Goal: Task Accomplishment & Management: Use online tool/utility

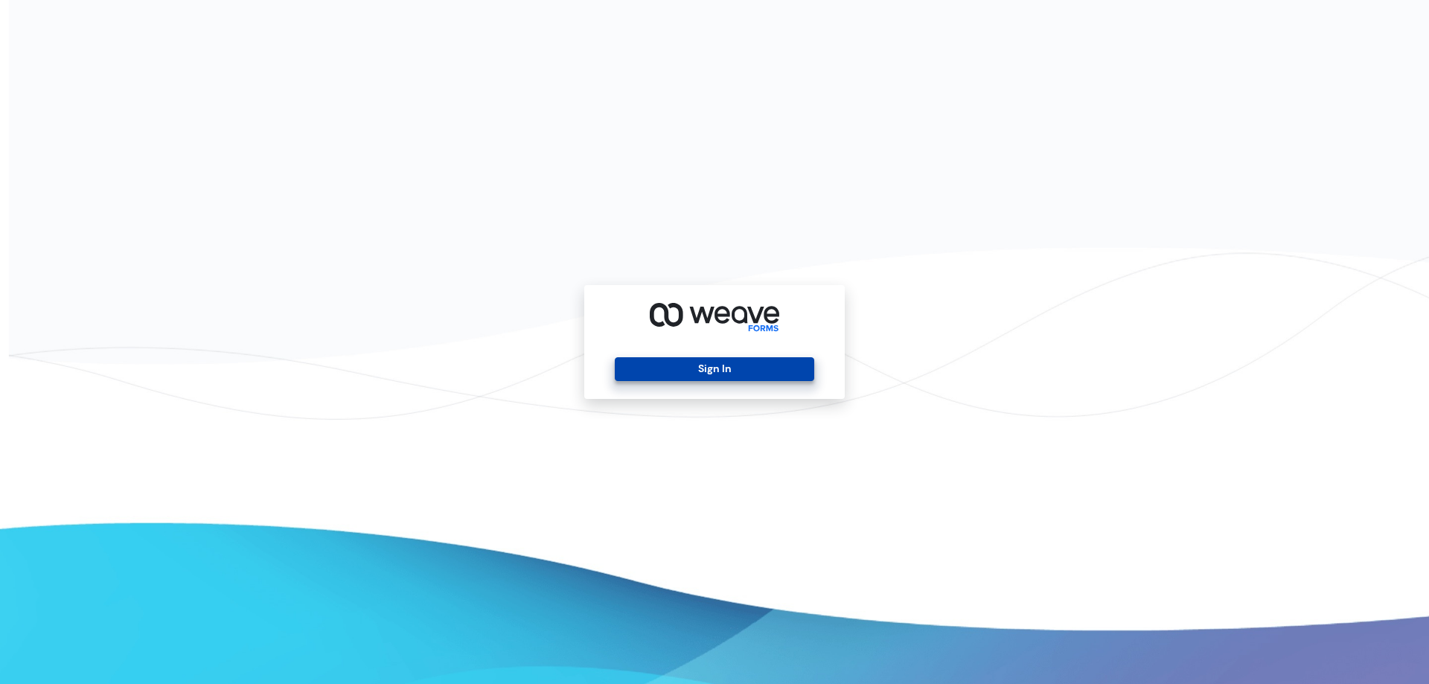
click at [648, 367] on button "Sign In" at bounding box center [714, 369] width 199 height 24
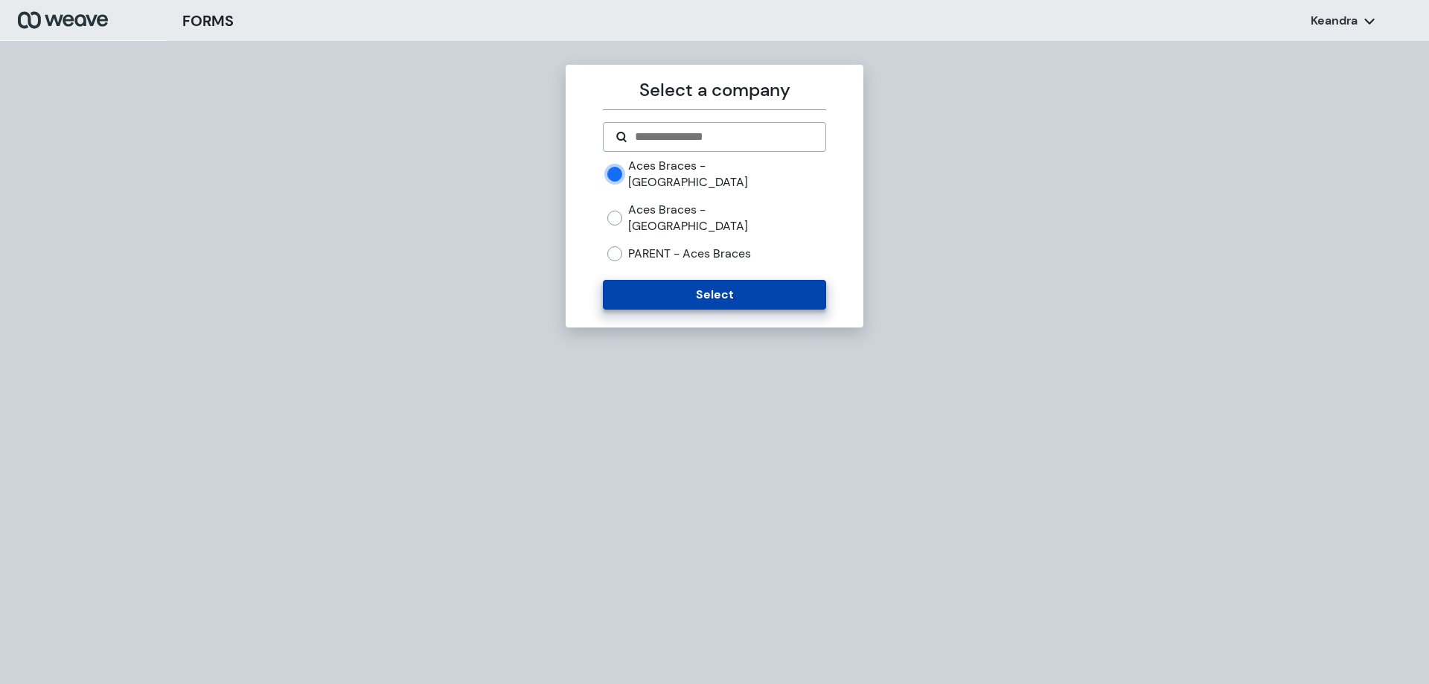
click at [711, 280] on button "Select" at bounding box center [714, 295] width 223 height 30
